Goal: Task Accomplishment & Management: Complete application form

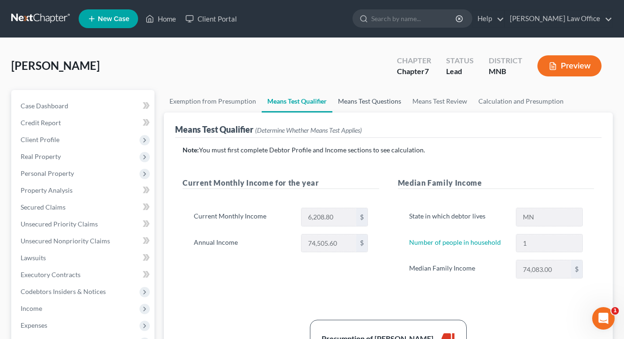
click at [367, 104] on link "Means Test Questions" at bounding box center [370, 101] width 74 height 22
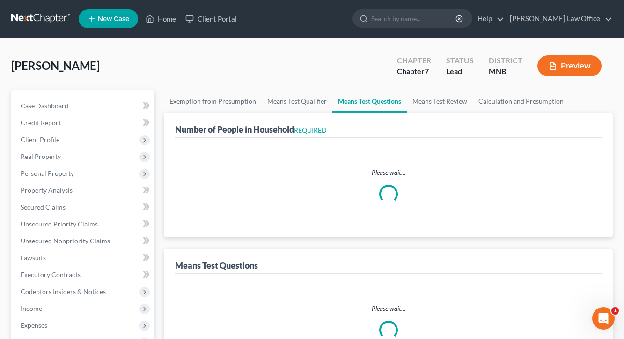
select select "1"
select select "60"
select select "1"
select select "0"
select select "1"
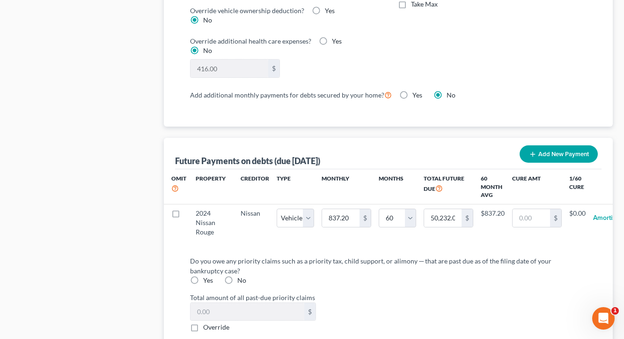
scroll to position [854, 0]
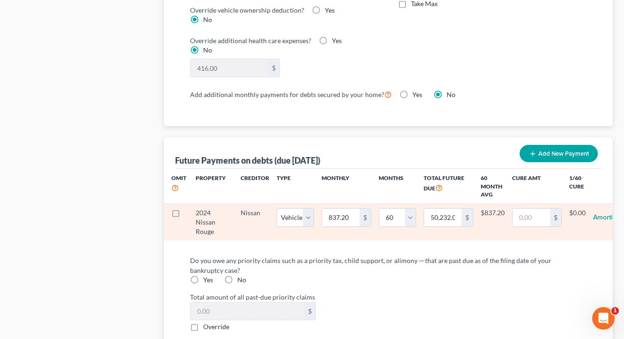
click at [185, 215] on label at bounding box center [185, 215] width 0 height 0
click at [188, 208] on input "checkbox" at bounding box center [191, 211] width 6 height 6
checkbox input "true"
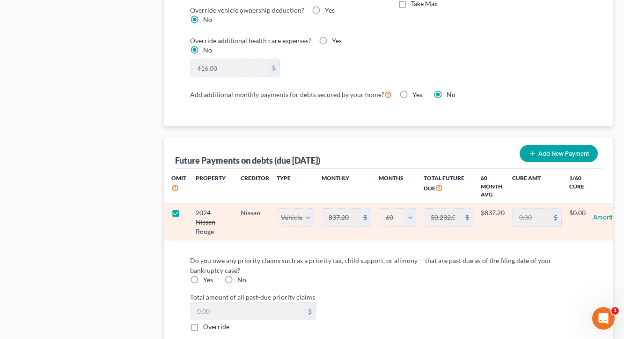
select select "1"
select select "60"
click at [185, 215] on label at bounding box center [185, 215] width 0 height 0
click at [188, 208] on input "checkbox" at bounding box center [191, 211] width 6 height 6
checkbox input "false"
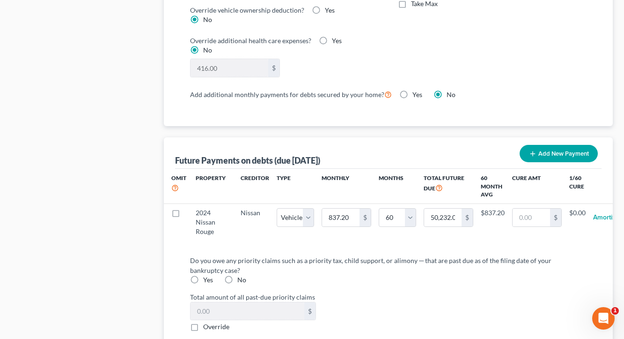
select select "1"
select select "60"
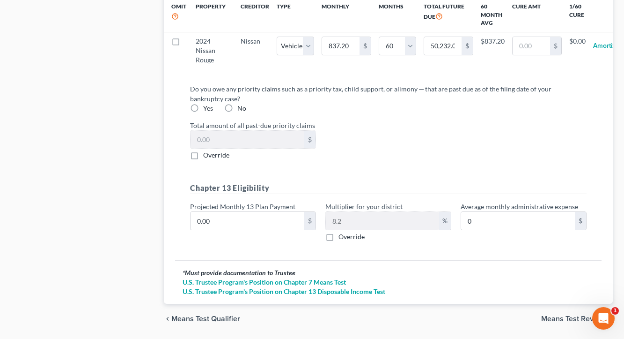
scroll to position [1029, 0]
